Goal: Navigation & Orientation: Go to known website

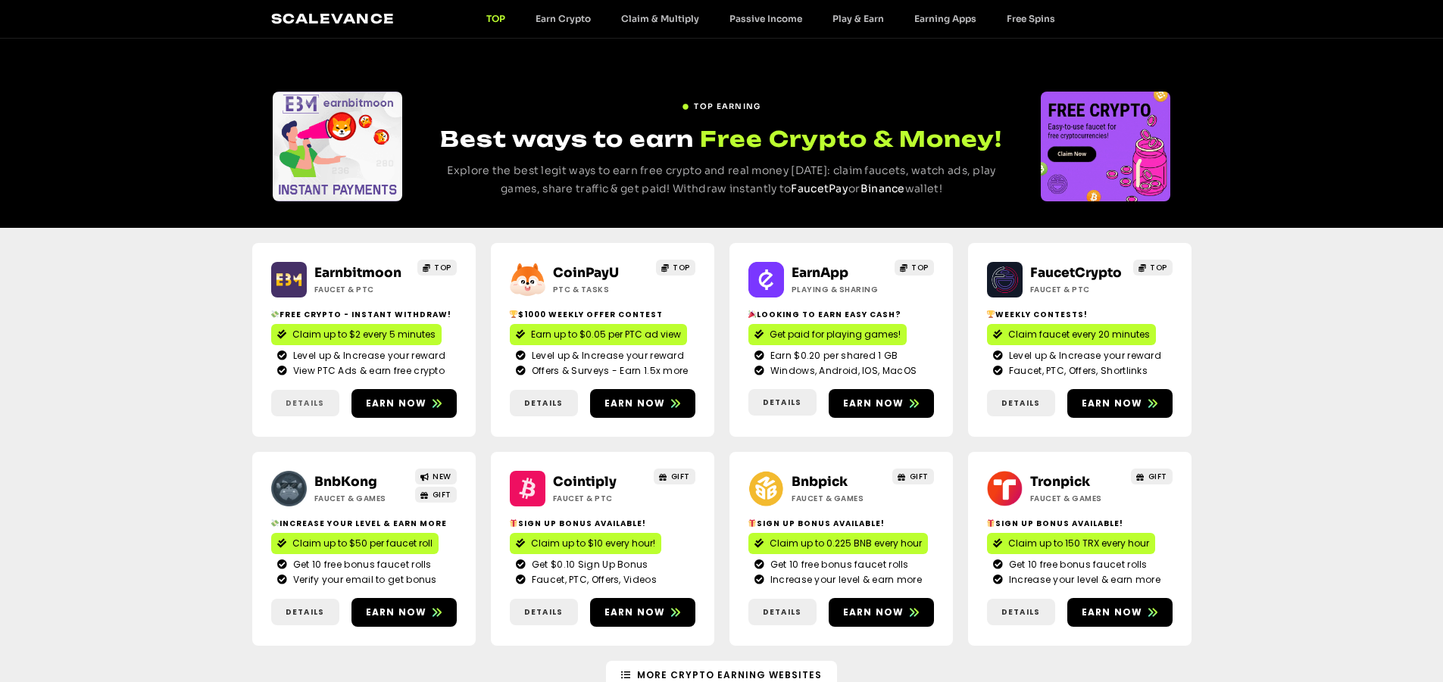
click at [304, 402] on span "Details" at bounding box center [305, 403] width 39 height 11
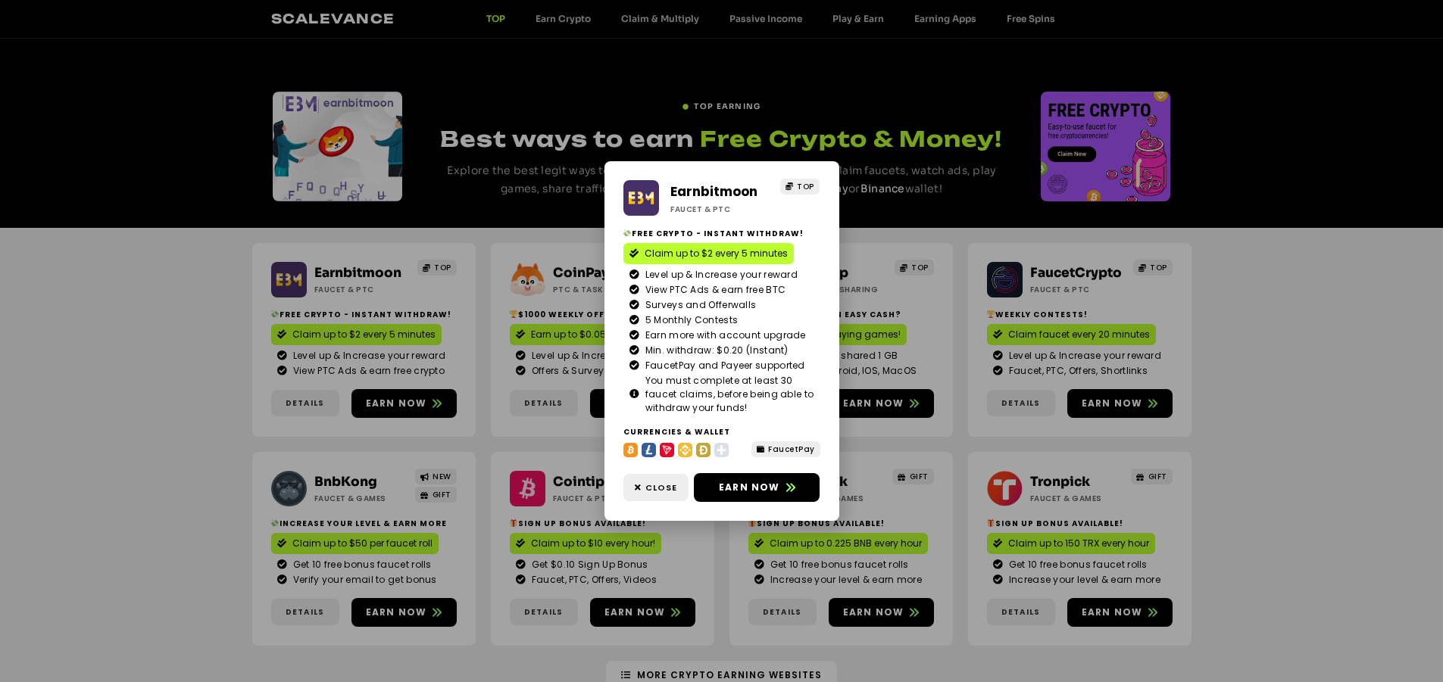
click at [785, 448] on span "FaucetPay" at bounding box center [791, 449] width 47 height 11
click at [703, 452] on icon at bounding box center [703, 450] width 14 height 14
click at [702, 452] on icon at bounding box center [703, 450] width 14 height 14
click at [649, 449] on icon at bounding box center [649, 450] width 14 height 14
click at [635, 193] on img at bounding box center [641, 198] width 36 height 36
